Goal: Task Accomplishment & Management: Complete application form

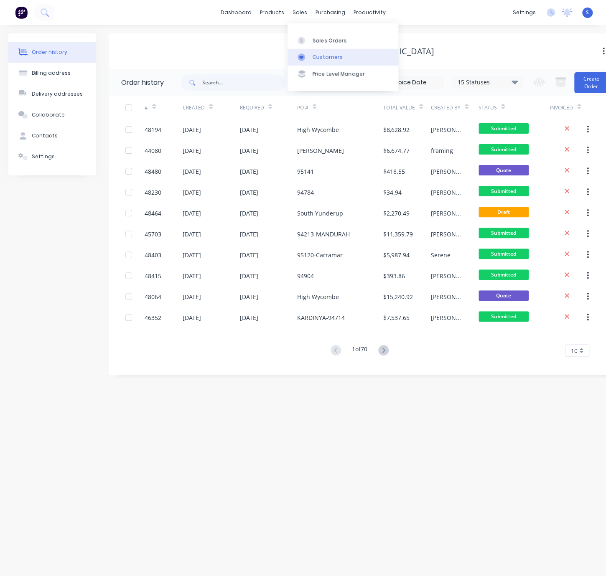
click at [322, 53] on link "Customers" at bounding box center [342, 57] width 111 height 17
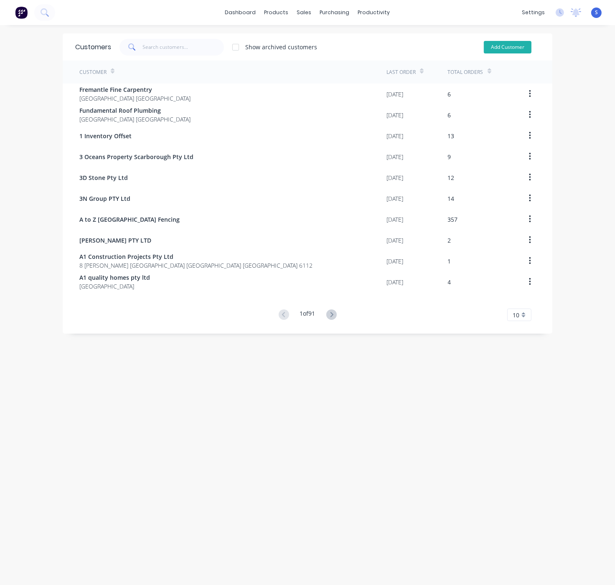
click at [506, 46] on button "Add Customer" at bounding box center [508, 47] width 48 height 13
select select "AU"
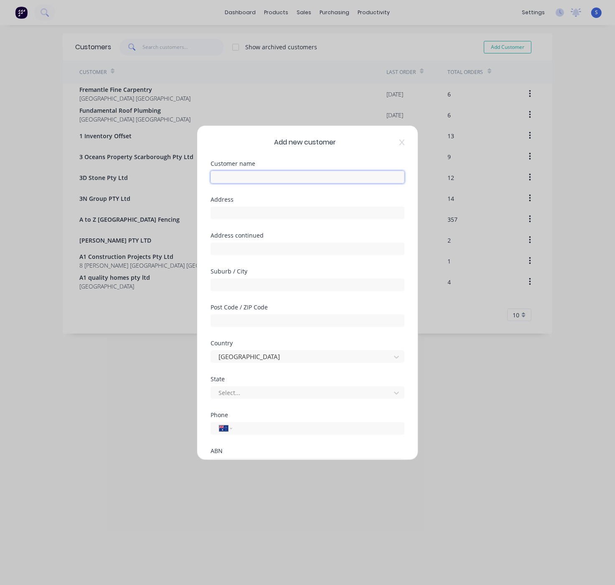
click at [262, 180] on input "text" at bounding box center [307, 177] width 194 height 13
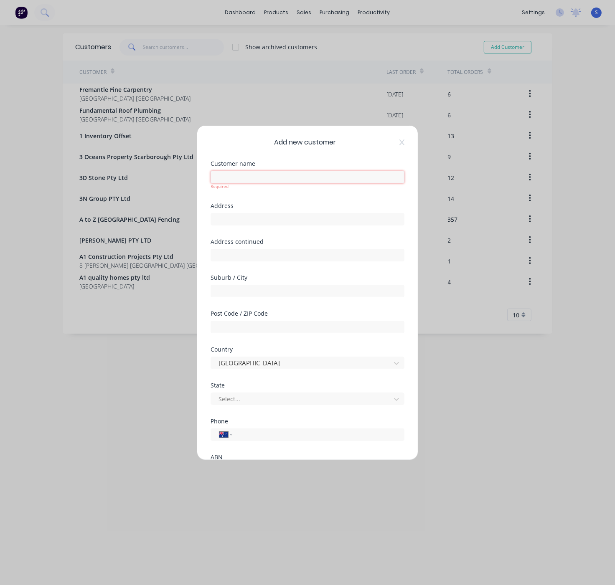
click at [276, 177] on input "text" at bounding box center [307, 177] width 194 height 13
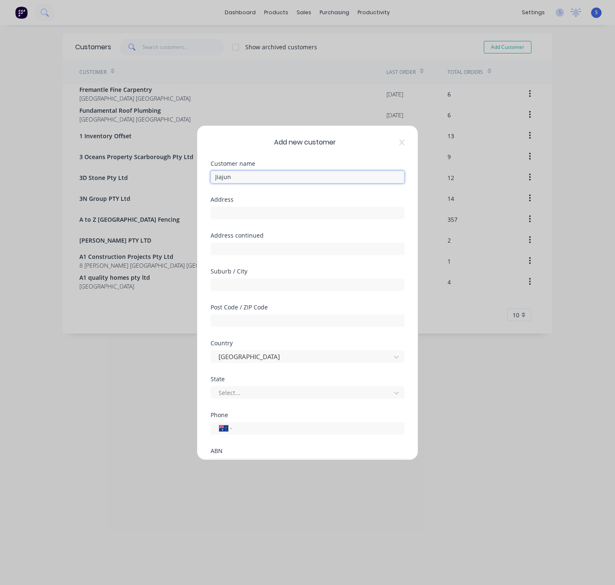
click at [246, 175] on input "Jiajun" at bounding box center [307, 177] width 194 height 13
type input "[PERSON_NAME]"
click at [246, 398] on div at bounding box center [302, 393] width 169 height 10
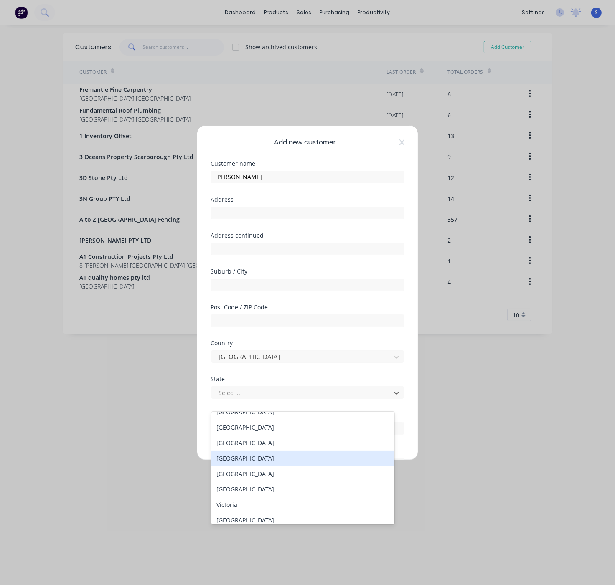
scroll to position [18, 0]
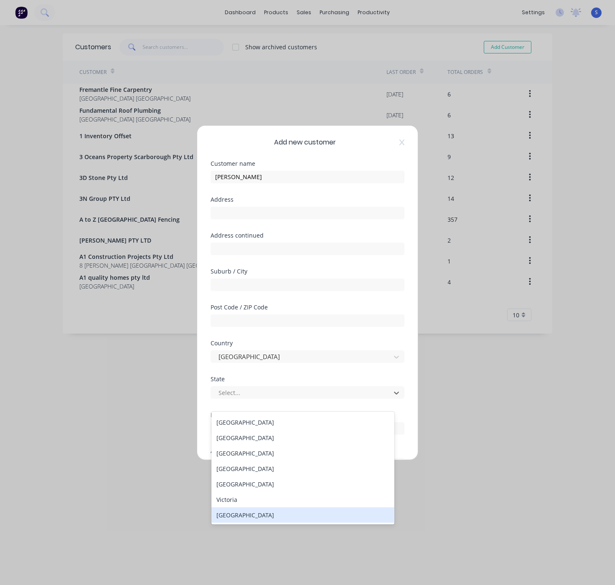
click at [247, 512] on div "[GEOGRAPHIC_DATA]" at bounding box center [302, 514] width 183 height 15
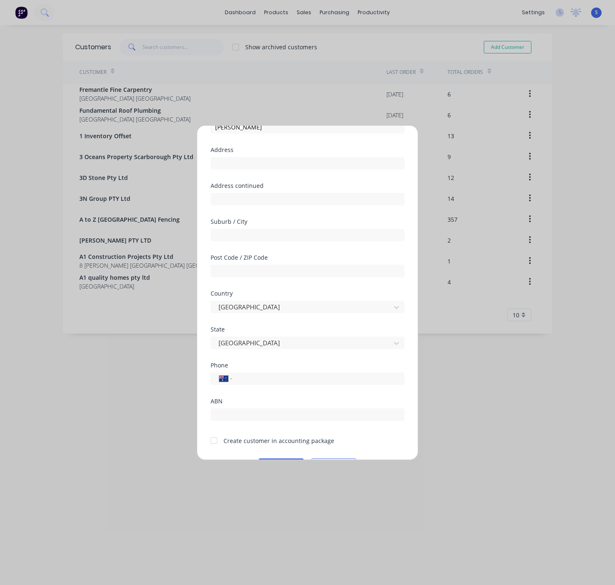
scroll to position [89, 0]
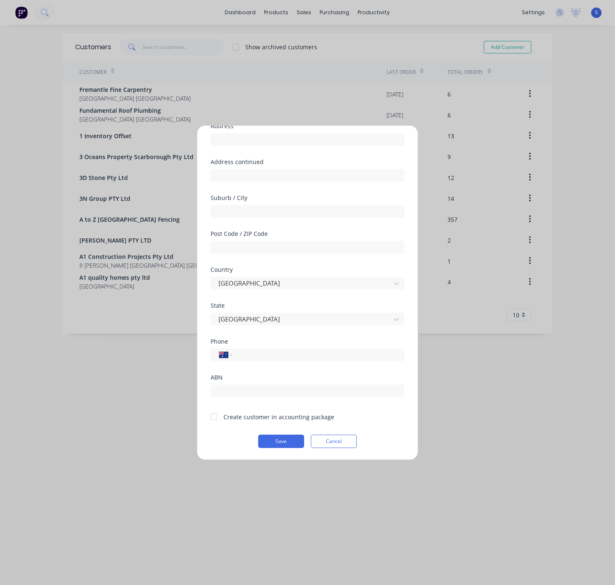
click at [215, 416] on div at bounding box center [213, 416] width 17 height 17
click at [278, 440] on button "Save" at bounding box center [281, 441] width 46 height 13
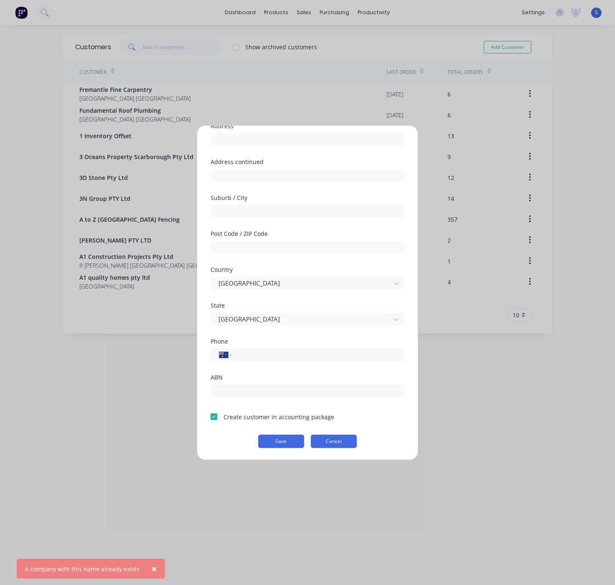
click at [335, 439] on button "Cancel" at bounding box center [334, 441] width 46 height 13
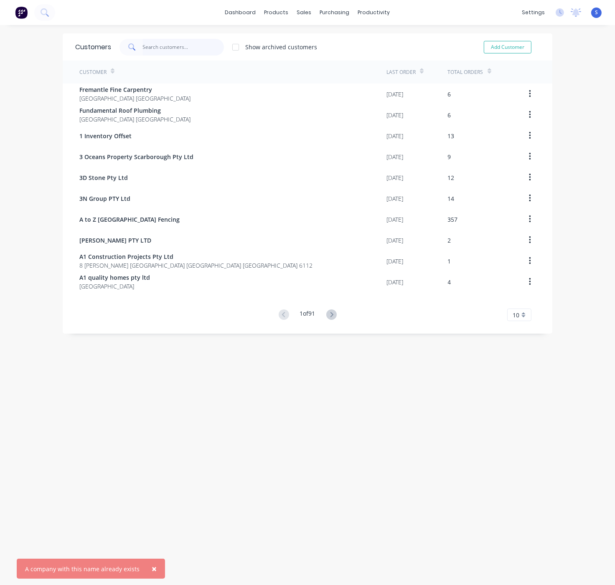
click at [158, 44] on input "text" at bounding box center [183, 47] width 81 height 17
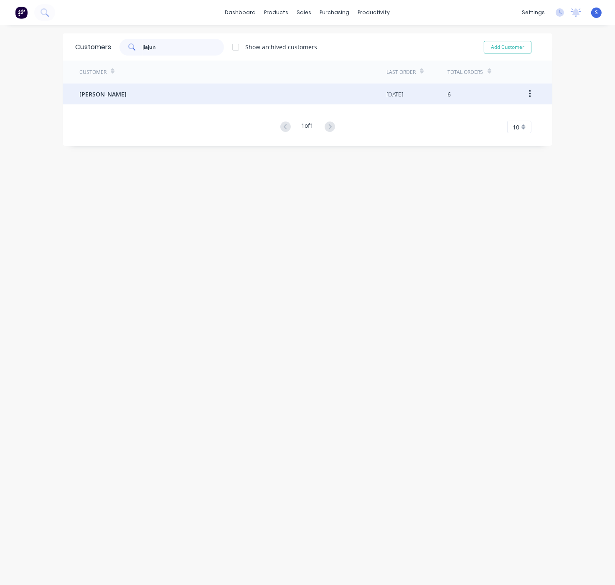
type input "jiajun"
click at [125, 89] on div "[PERSON_NAME]" at bounding box center [232, 94] width 307 height 21
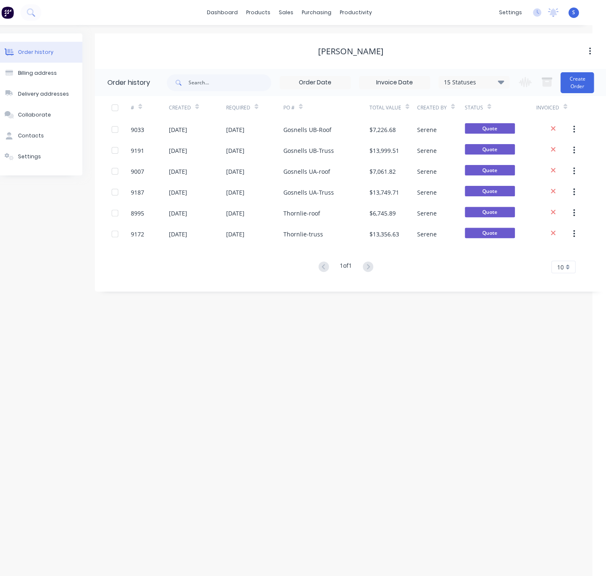
scroll to position [0, 16]
drag, startPoint x: 322, startPoint y: 359, endPoint x: 354, endPoint y: 361, distance: 32.3
click at [274, 358] on div "Order history Billing address Delivery addresses Collaborate Contacts Settings …" at bounding box center [289, 300] width 606 height 551
click at [363, 364] on div "Order history Billing address Delivery addresses Collaborate Contacts Settings …" at bounding box center [289, 300] width 606 height 551
click at [34, 167] on button "Settings" at bounding box center [38, 156] width 88 height 21
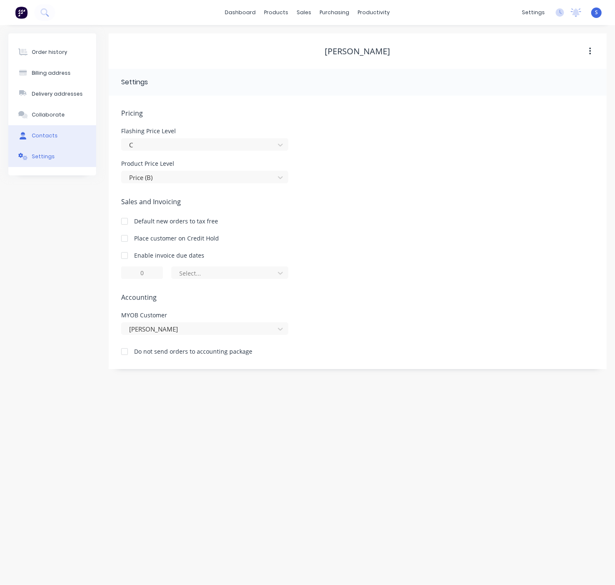
click at [58, 139] on button "Contacts" at bounding box center [52, 135] width 88 height 21
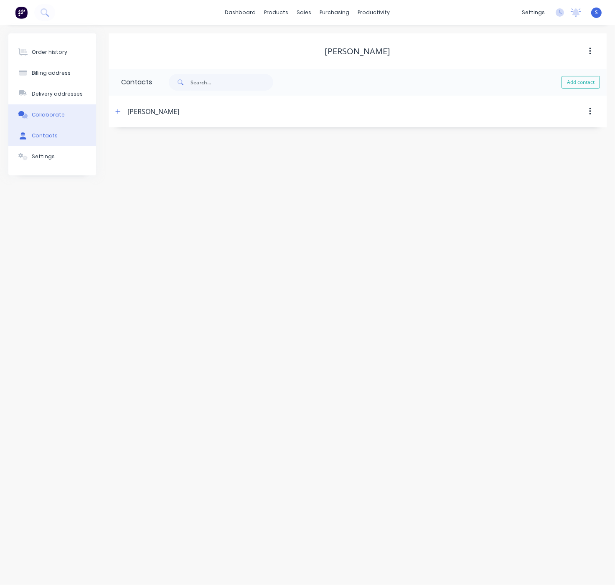
click at [52, 118] on div "Collaborate" at bounding box center [48, 115] width 33 height 8
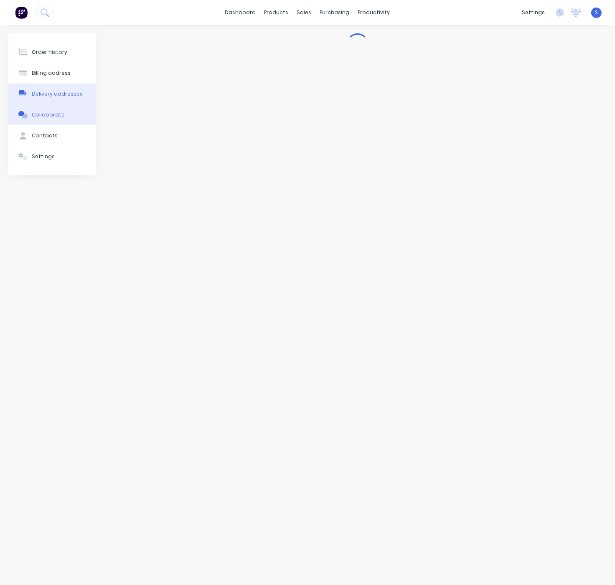
click at [54, 98] on div "Delivery addresses" at bounding box center [57, 94] width 51 height 8
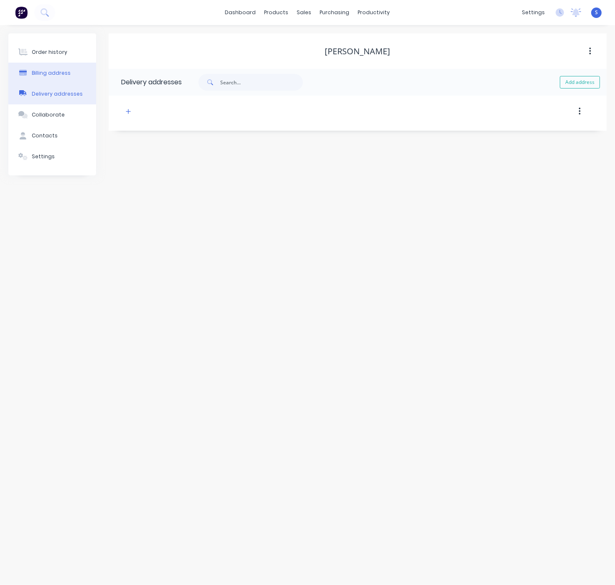
click at [53, 64] on button "Billing address" at bounding box center [52, 73] width 88 height 21
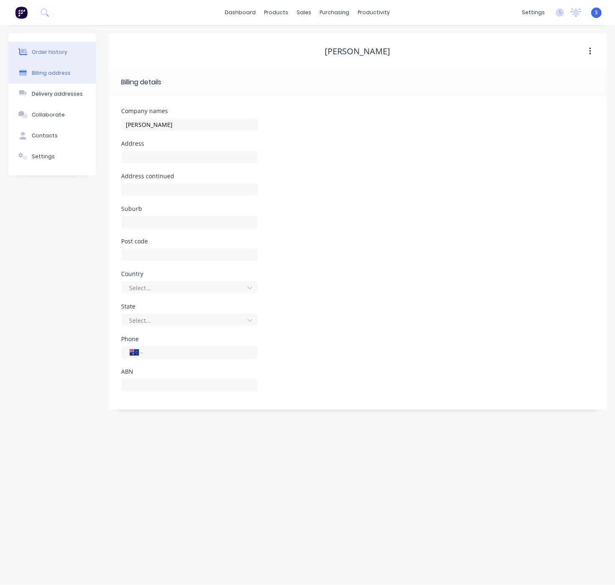
click at [52, 51] on div "Order history" at bounding box center [49, 52] width 35 height 8
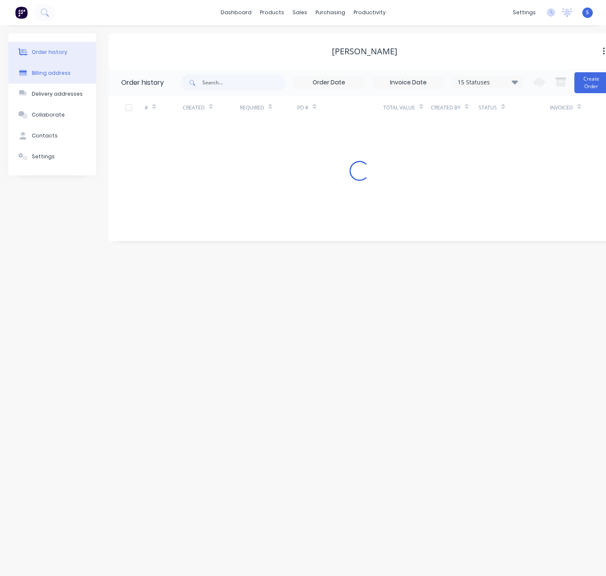
click at [49, 76] on div "Billing address" at bounding box center [51, 73] width 39 height 8
select select "AU"
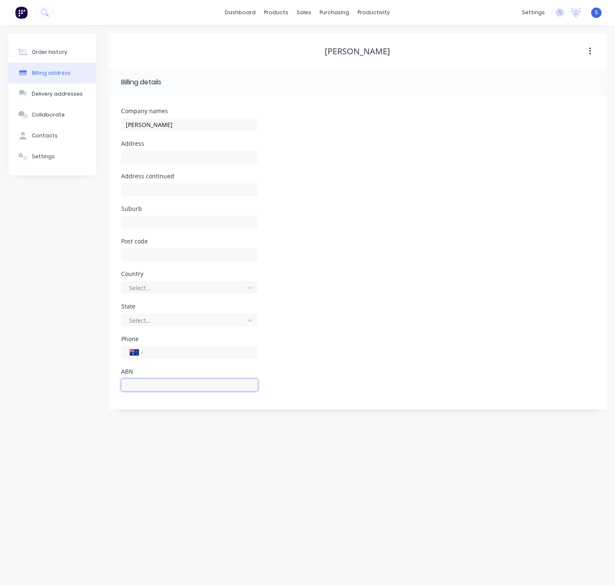
click at [140, 391] on input "text" at bounding box center [189, 385] width 137 height 13
type input "53244976128"
click at [181, 467] on div "Order history Billing address Delivery addresses Collaborate Contacts Settings …" at bounding box center [307, 305] width 615 height 560
click at [37, 138] on div "Contacts" at bounding box center [45, 136] width 26 height 8
select select "AU"
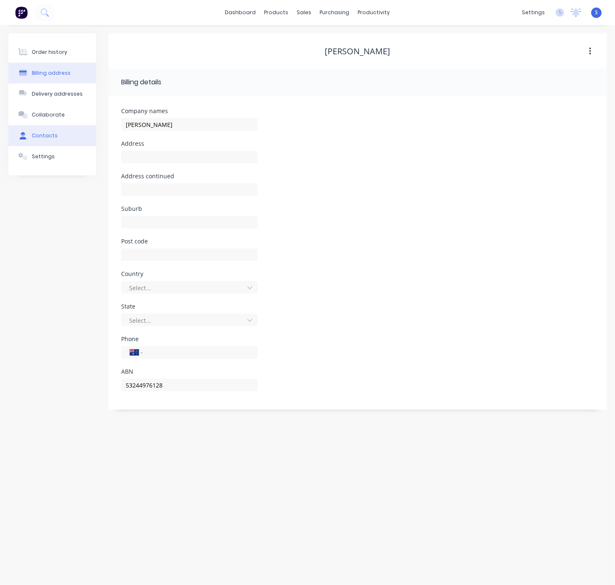
select select "AU"
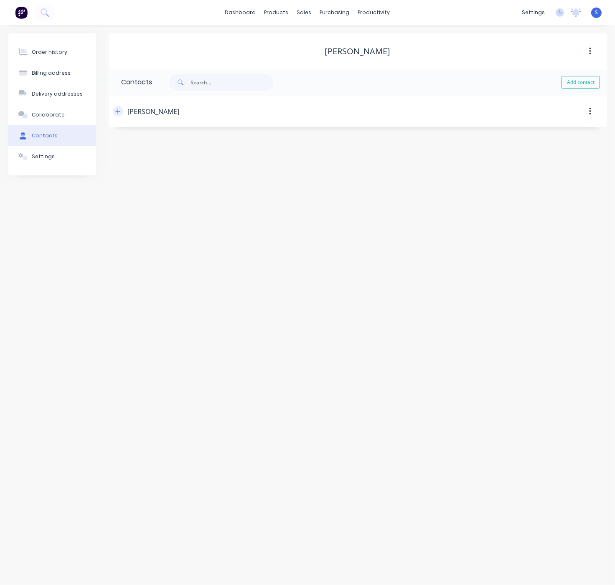
click at [120, 114] on icon "button" at bounding box center [117, 112] width 5 height 6
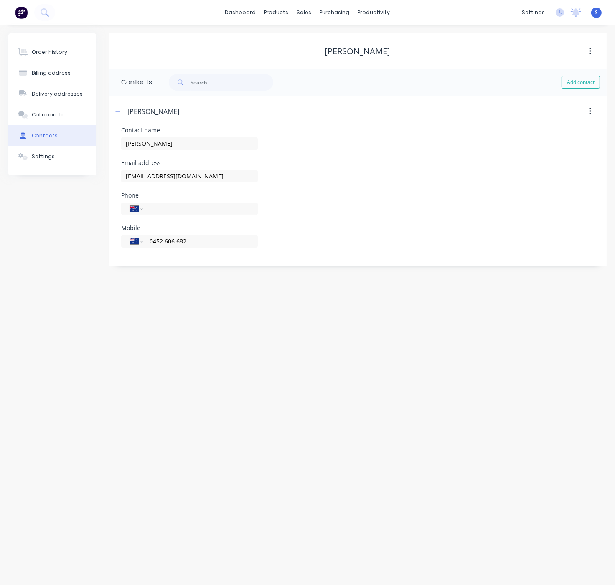
click at [223, 366] on div "Order history Billing address Delivery addresses Collaborate Contacts Settings …" at bounding box center [307, 305] width 615 height 560
click at [56, 55] on div "Order history" at bounding box center [49, 52] width 35 height 8
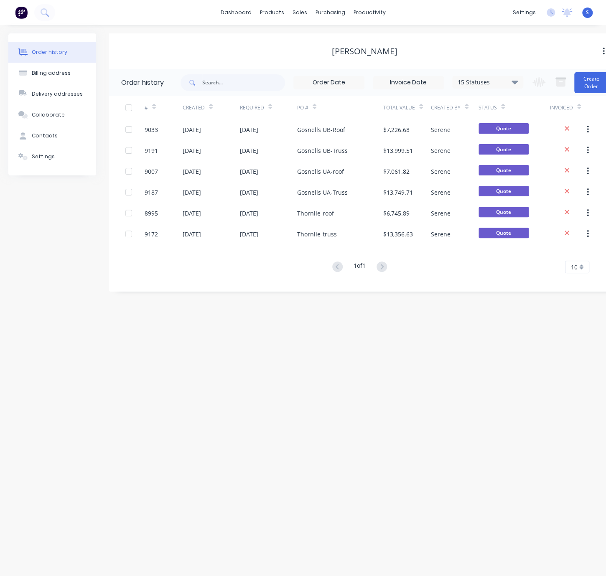
click at [259, 42] on div "[PERSON_NAME]" at bounding box center [364, 50] width 511 height 35
click at [264, 361] on div "Order history Billing address Delivery addresses Collaborate Contacts Settings …" at bounding box center [303, 300] width 606 height 551
click at [265, 318] on div "Order history Billing address Delivery addresses Collaborate Contacts Settings …" at bounding box center [303, 300] width 606 height 551
